Goal: Task Accomplishment & Management: Use online tool/utility

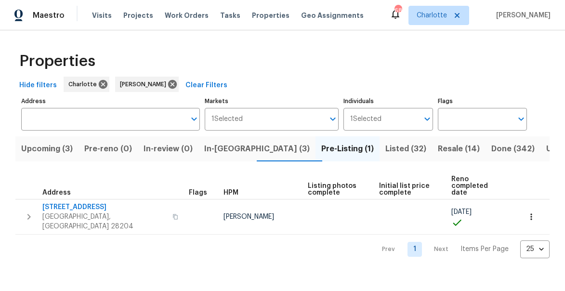
click at [229, 151] on span "In-reno (3)" at bounding box center [256, 148] width 105 height 13
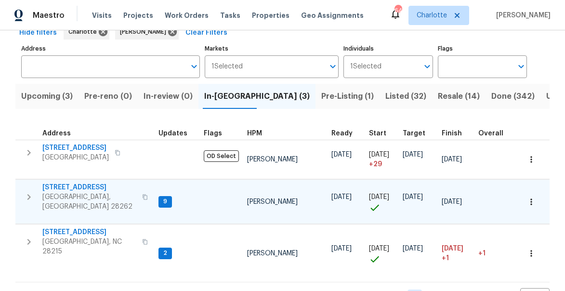
scroll to position [64, 0]
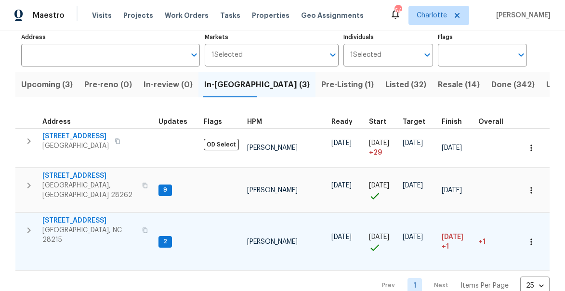
click at [32, 224] on icon "button" at bounding box center [29, 230] width 12 height 12
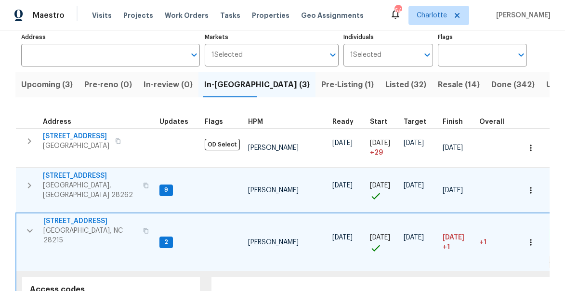
click at [75, 176] on span "7113 Ridge Lane Rd" at bounding box center [90, 176] width 94 height 10
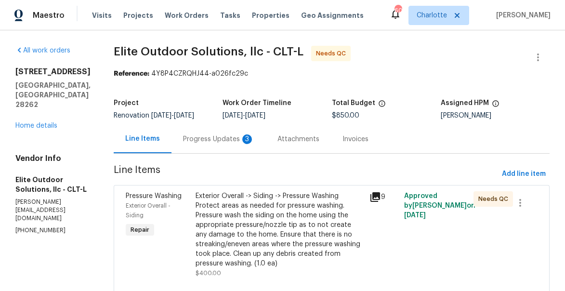
click at [29, 130] on div "[STREET_ADDRESS] Home details" at bounding box center [52, 99] width 75 height 64
click at [30, 129] on link "Home details" at bounding box center [36, 125] width 42 height 7
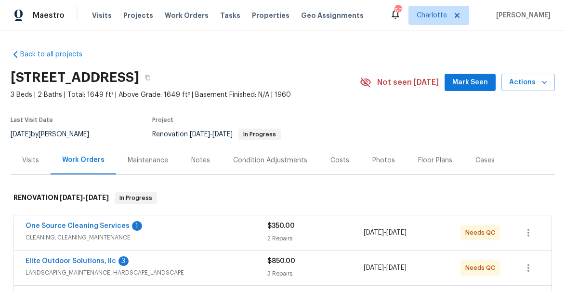
click at [193, 158] on div "Notes" at bounding box center [200, 161] width 19 height 10
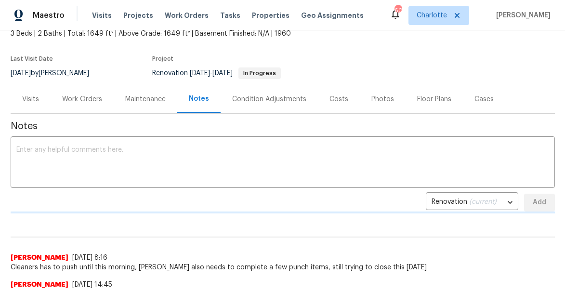
scroll to position [70, 0]
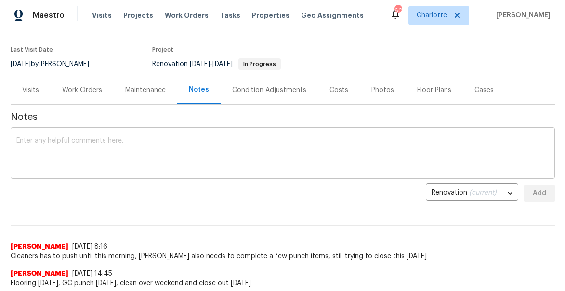
click at [107, 156] on textarea at bounding box center [282, 154] width 533 height 34
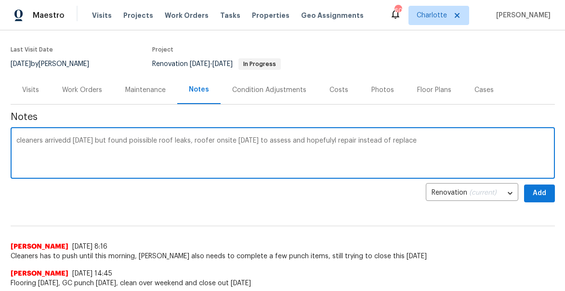
click at [320, 141] on textarea "cleaners arrivedd today but found poissible roof leaks, roofer onsite tomorrow …" at bounding box center [282, 154] width 533 height 34
click at [139, 141] on textarea "cleaners arrivedd today but found poissible roof leaks, roofer onsite tomorrow …" at bounding box center [282, 154] width 533 height 34
click at [55, 142] on textarea "cleaners arrivedd today but found possible roof leaks, roofer onsite tomorrow t…" at bounding box center [282, 154] width 533 height 34
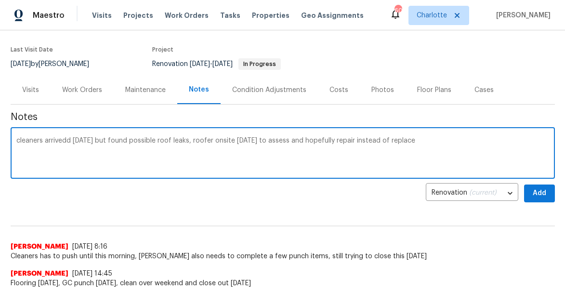
click at [55, 142] on textarea "cleaners arrivedd today but found possible roof leaks, roofer onsite tomorrow t…" at bounding box center [282, 154] width 533 height 34
type textarea "cleaners arrived today but found possible roof leaks, roofer onsite tomorrow to…"
click at [544, 193] on span "Add" at bounding box center [539, 193] width 15 height 12
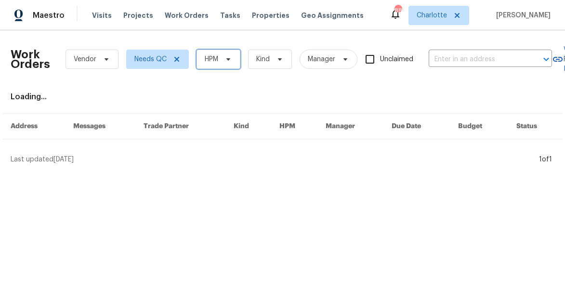
click at [210, 60] on span "HPM" at bounding box center [211, 59] width 13 height 10
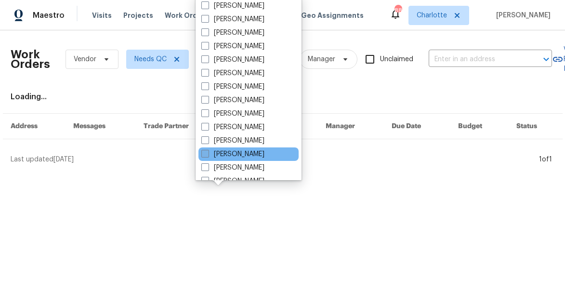
click at [205, 152] on span at bounding box center [205, 154] width 8 height 8
click at [205, 152] on input "[PERSON_NAME]" at bounding box center [204, 152] width 6 height 6
checkbox input "true"
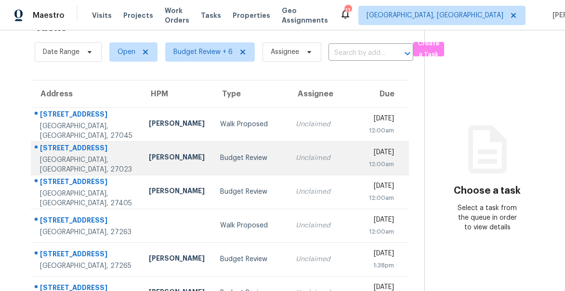
scroll to position [32, 0]
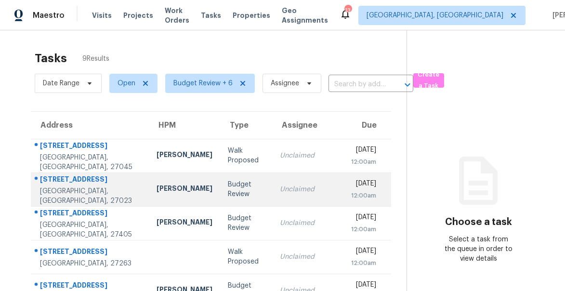
click at [54, 181] on div "[STREET_ADDRESS]" at bounding box center [90, 180] width 101 height 12
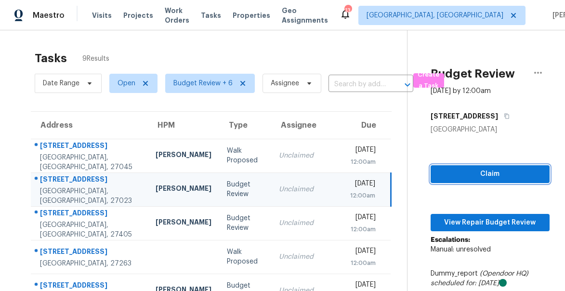
click at [464, 176] on span "Claim" at bounding box center [490, 174] width 104 height 12
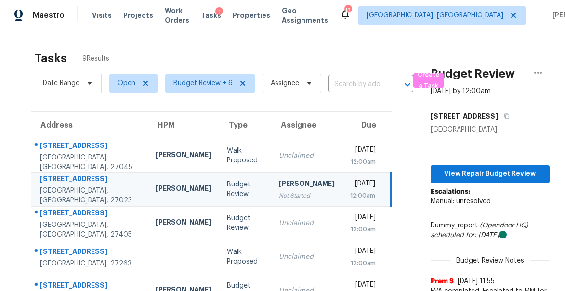
click at [76, 181] on div "[STREET_ADDRESS]" at bounding box center [90, 180] width 100 height 12
click at [73, 184] on div "[STREET_ADDRESS]" at bounding box center [90, 180] width 100 height 12
click at [450, 180] on button "View Repair Budget Review" at bounding box center [490, 174] width 119 height 18
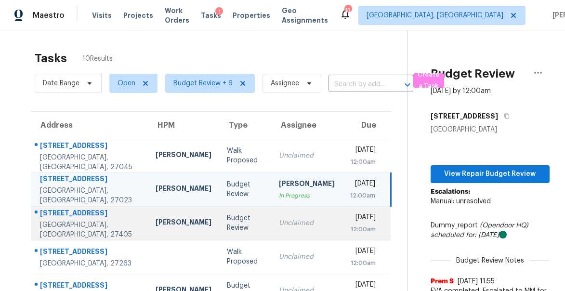
click at [63, 216] on div "[STREET_ADDRESS]" at bounding box center [90, 214] width 100 height 12
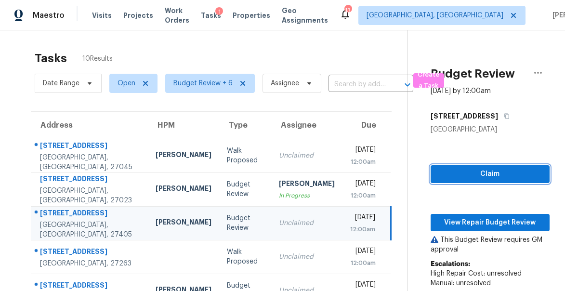
click at [501, 170] on span "Claim" at bounding box center [490, 174] width 104 height 12
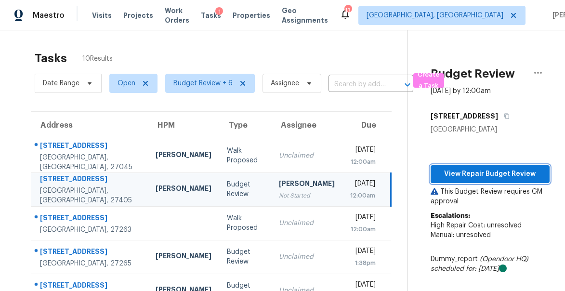
click at [456, 171] on span "View Repair Budget Review" at bounding box center [490, 174] width 104 height 12
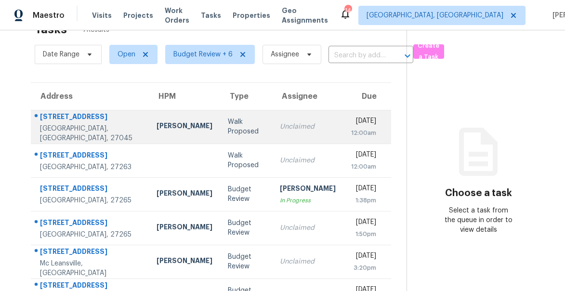
scroll to position [64, 0]
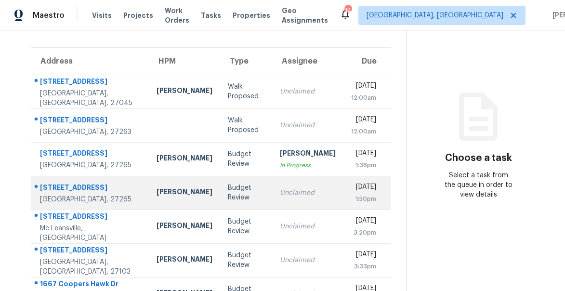
click at [79, 187] on div "410 E Peachtree Dr" at bounding box center [90, 189] width 101 height 12
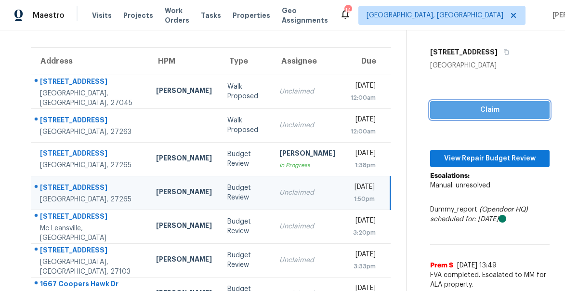
click at [467, 109] on span "Claim" at bounding box center [490, 110] width 104 height 12
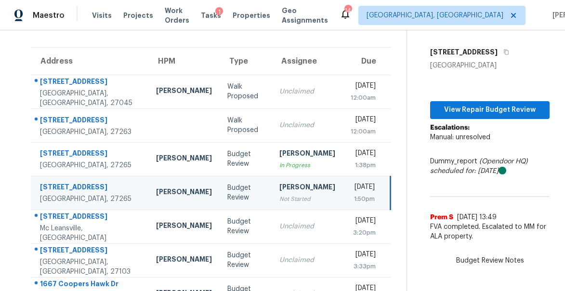
scroll to position [92, 0]
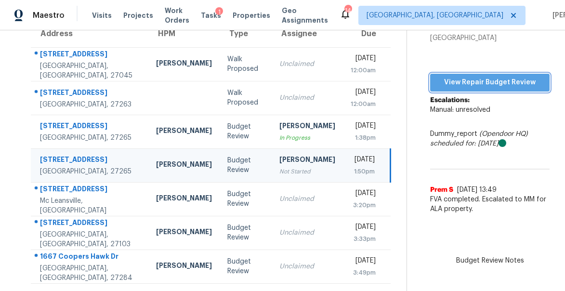
click at [453, 86] on span "View Repair Budget Review" at bounding box center [490, 83] width 104 height 12
